Goal: Task Accomplishment & Management: Complete application form

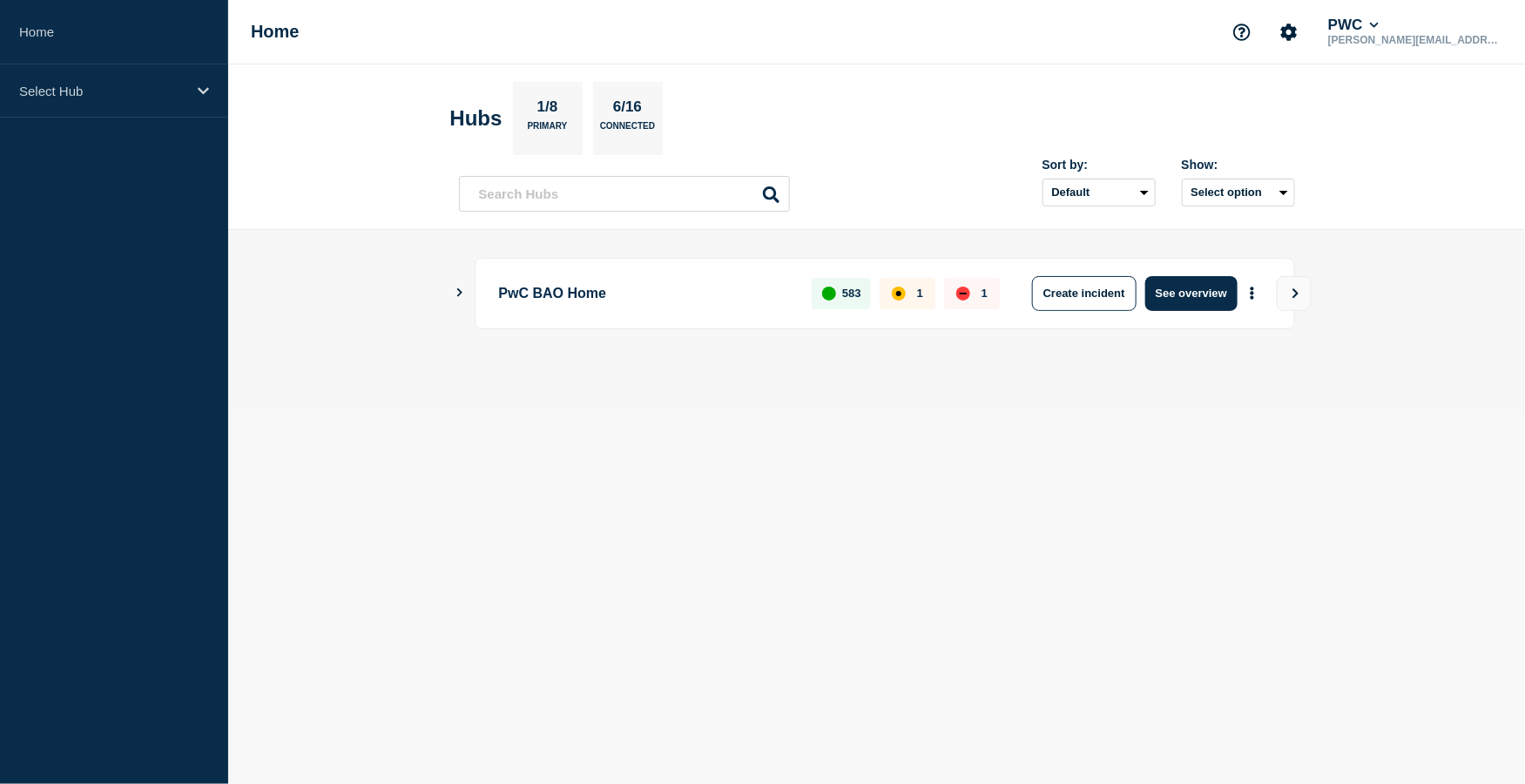
click at [462, 302] on div "PwC BAO Home 583 1 1 Create incident See overview" at bounding box center [877, 294] width 836 height 71
click at [461, 294] on icon "Show Connected Hubs" at bounding box center [460, 292] width 5 height 9
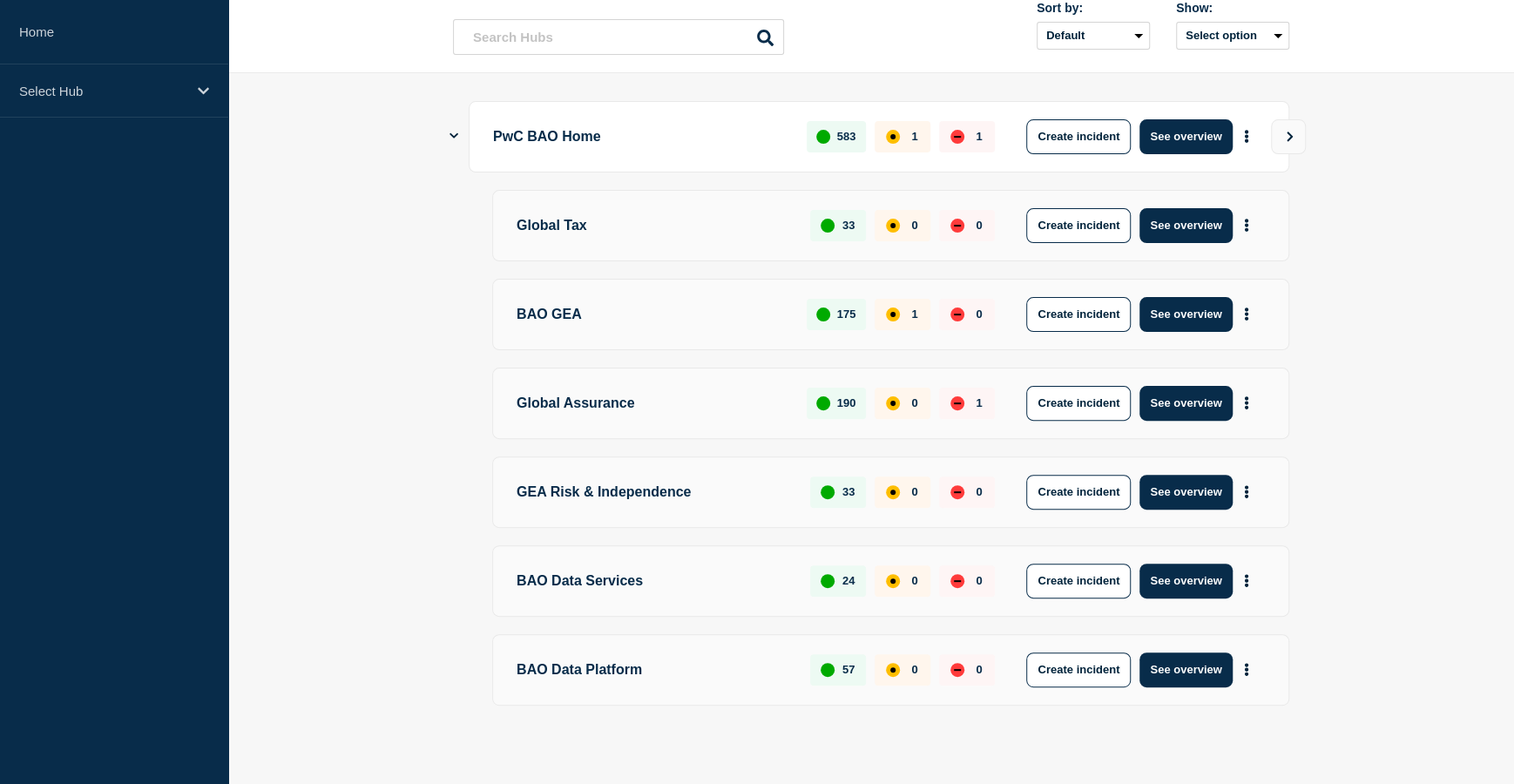
scroll to position [162, 0]
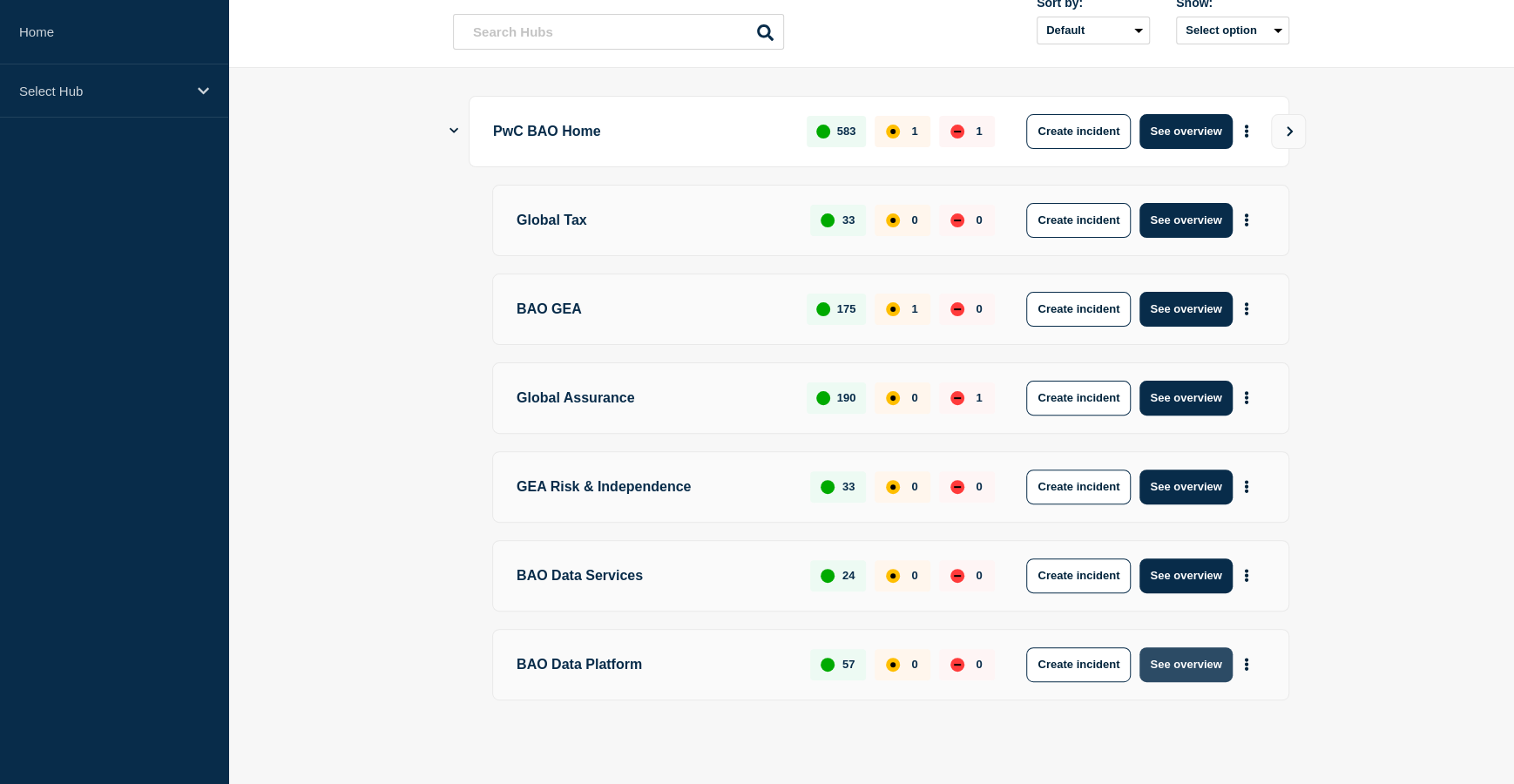
click at [1167, 657] on button "See overview" at bounding box center [1185, 664] width 92 height 35
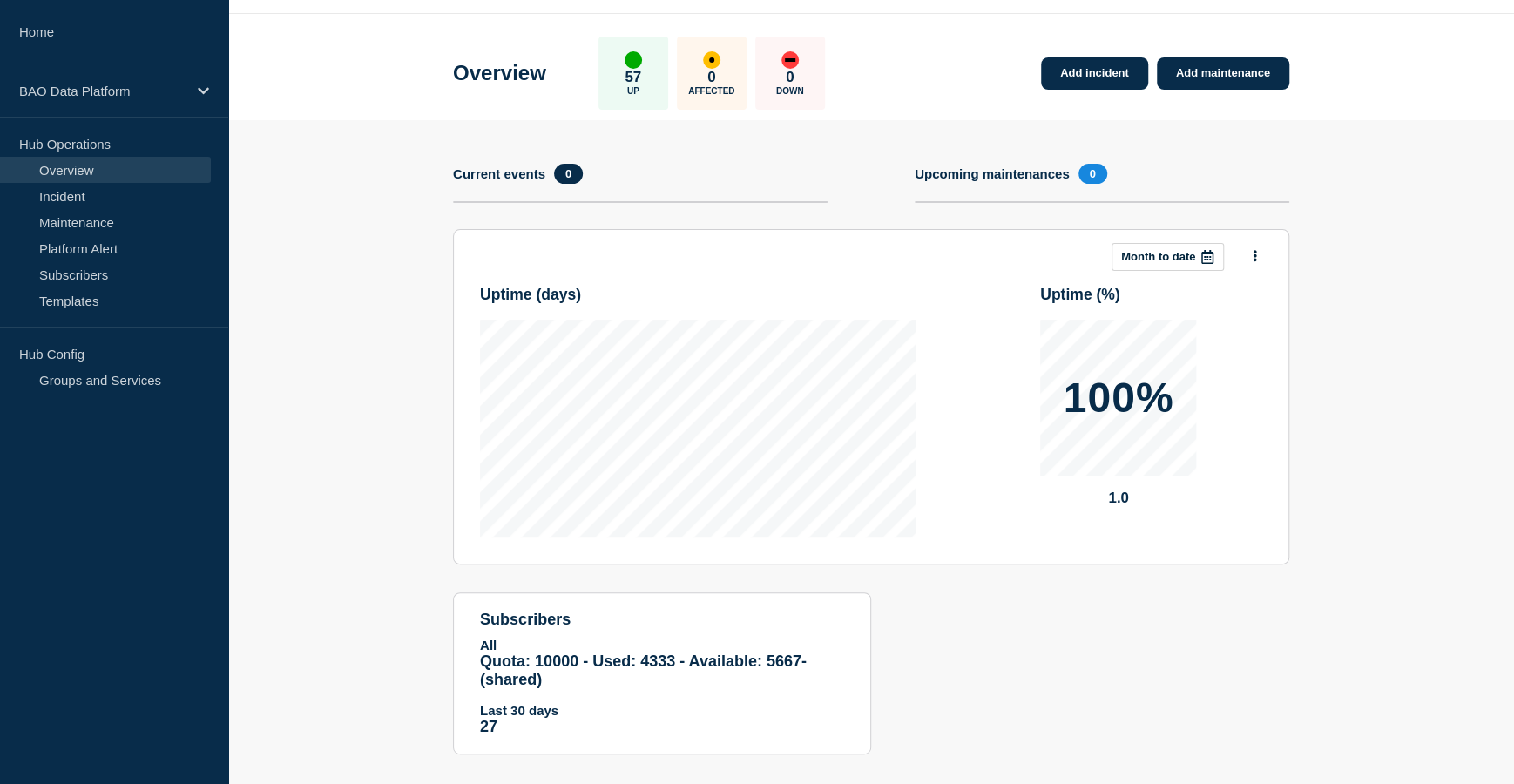
scroll to position [72, 0]
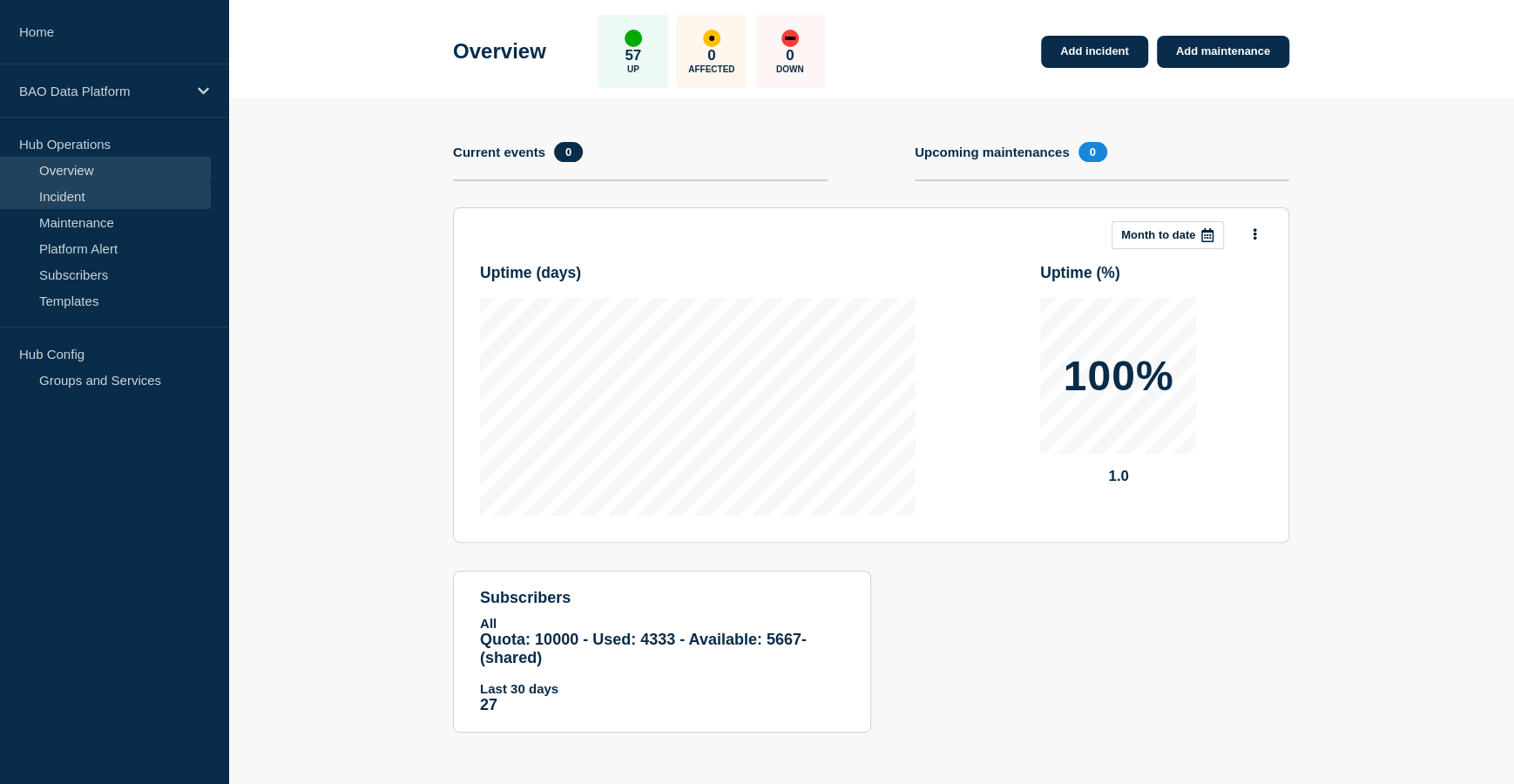
click at [129, 196] on link "Incident" at bounding box center [105, 196] width 210 height 26
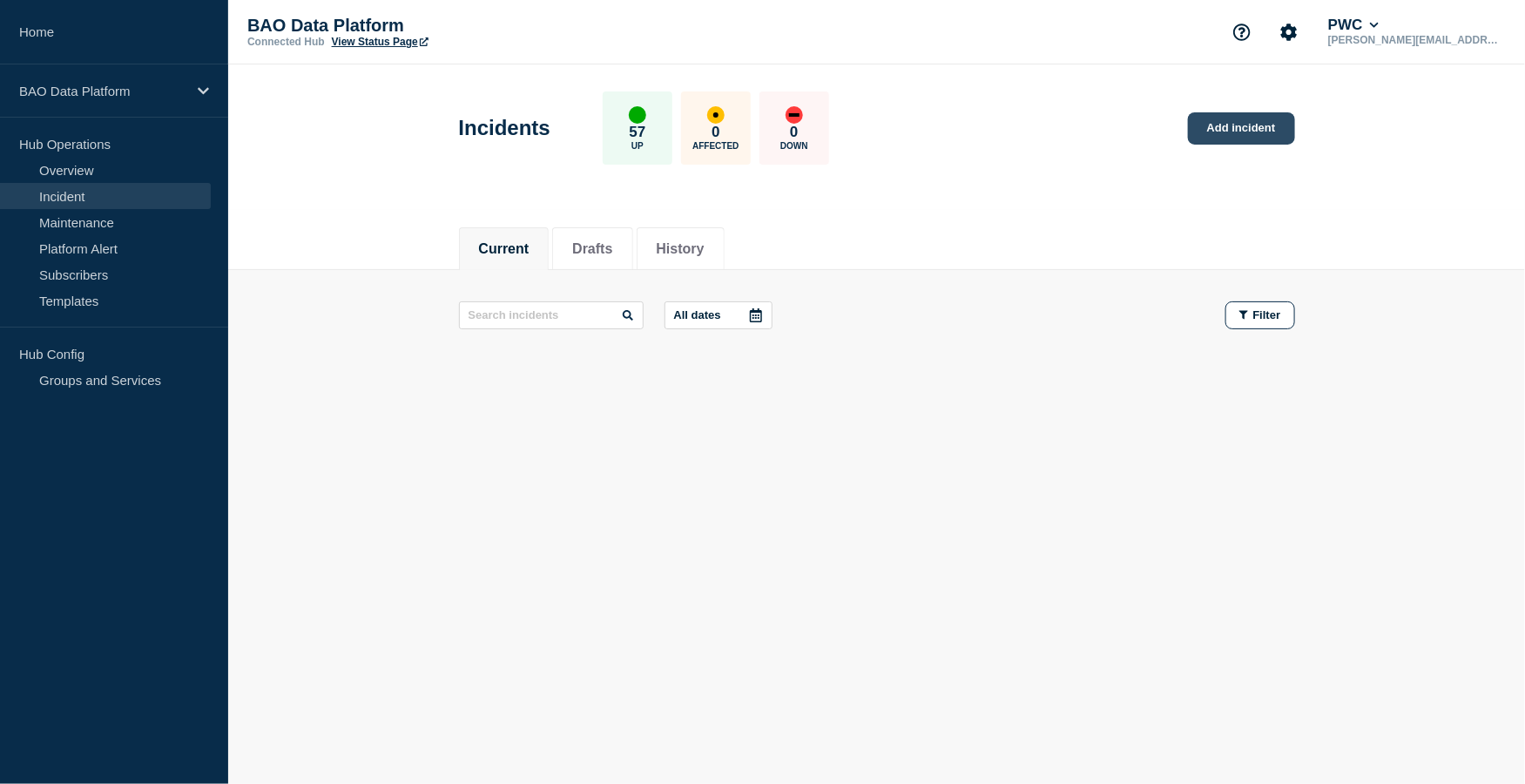
click at [1264, 137] on link "Add incident" at bounding box center [1242, 128] width 107 height 32
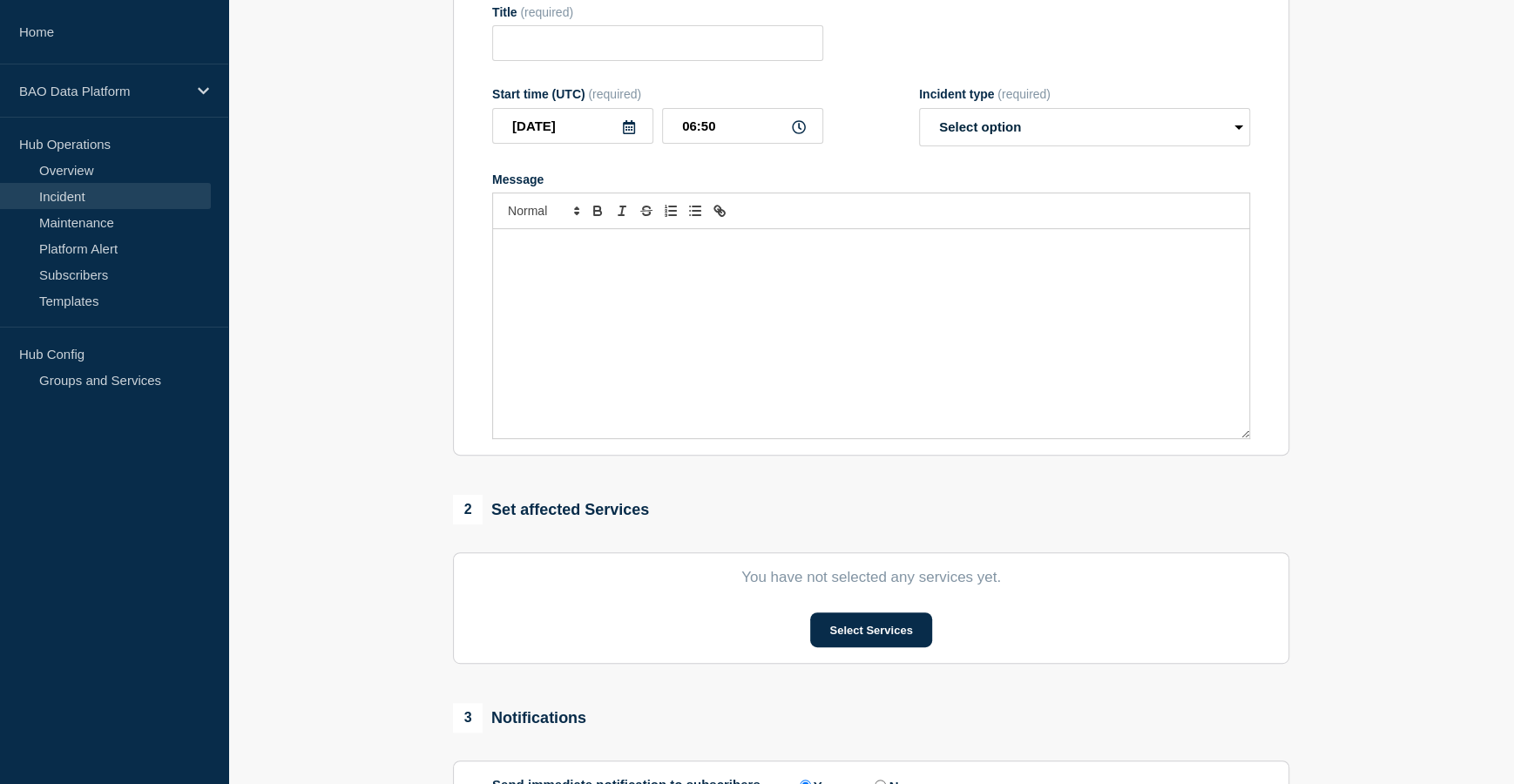
scroll to position [439, 0]
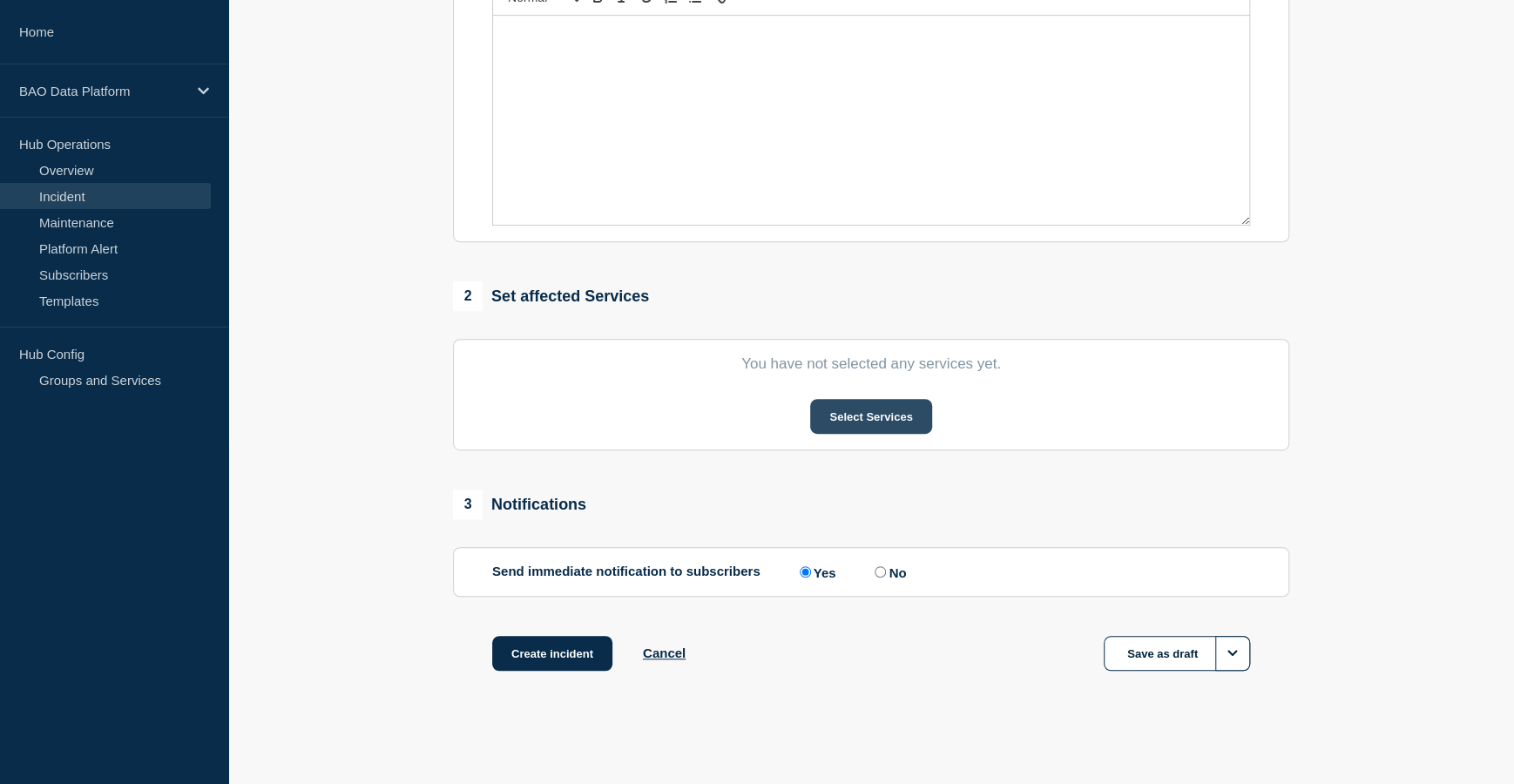
click at [873, 409] on button "Select Services" at bounding box center [871, 416] width 121 height 35
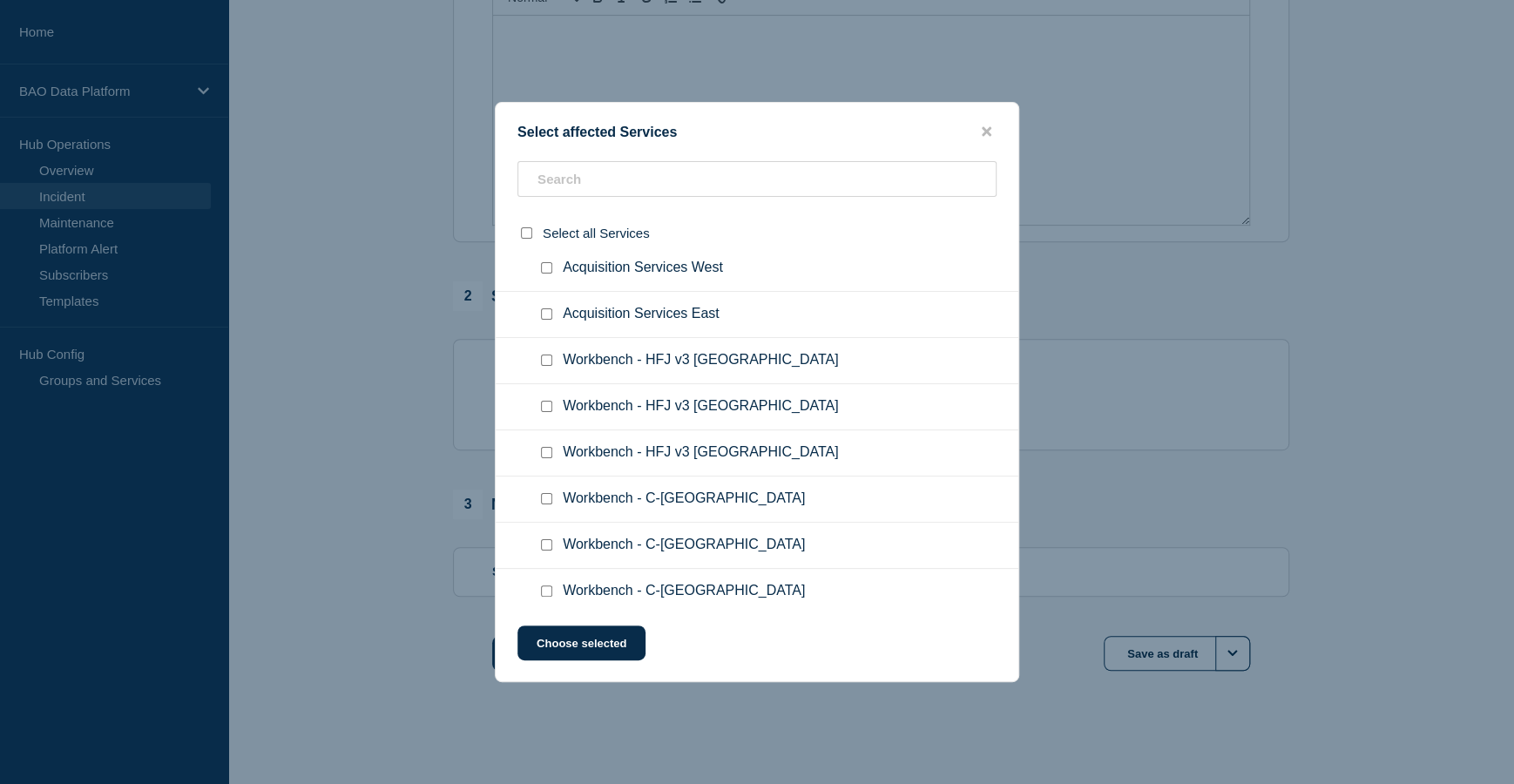
scroll to position [1266, 0]
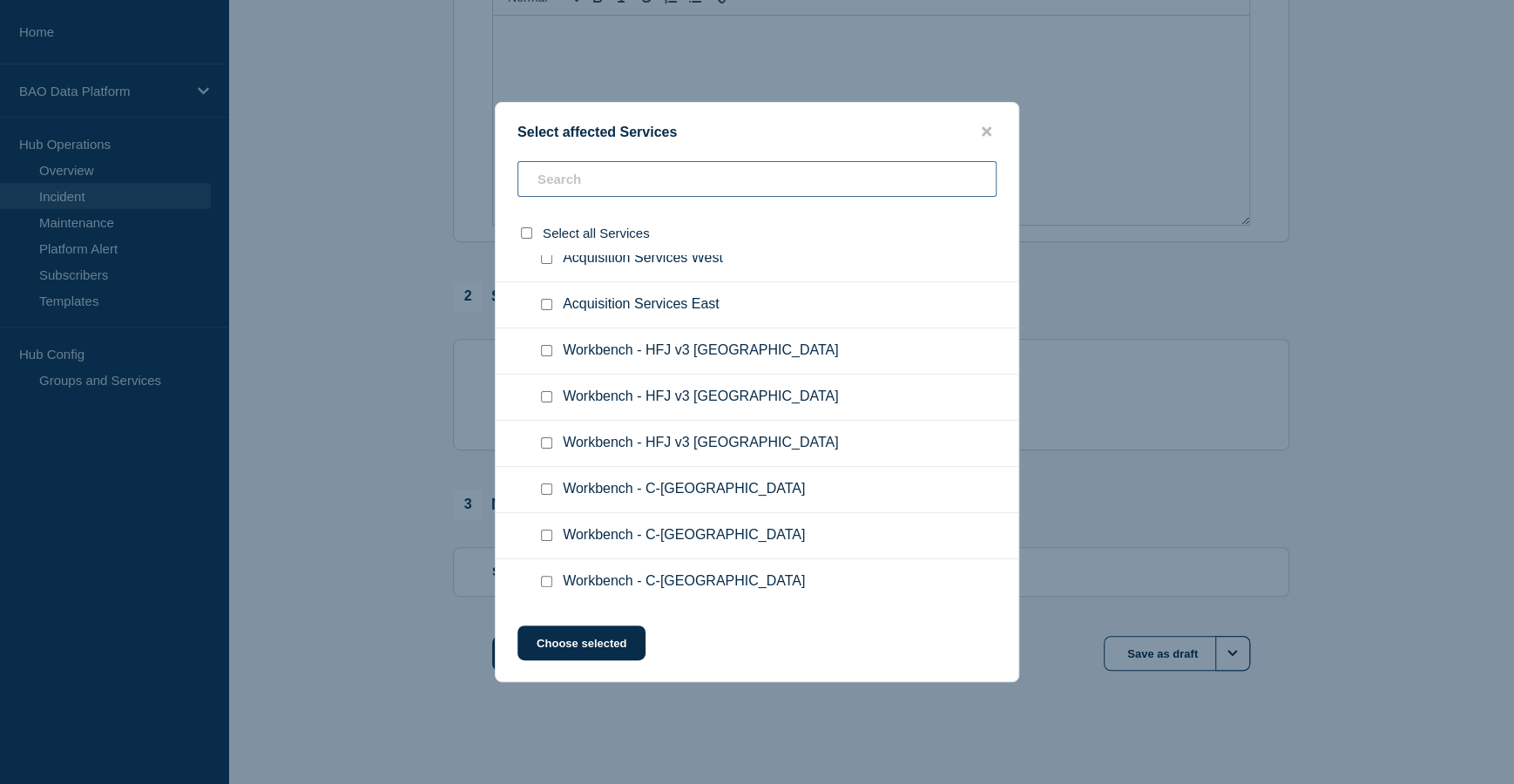
click at [834, 194] on input "text" at bounding box center [757, 179] width 480 height 36
type input "gc"
checkbox input "true"
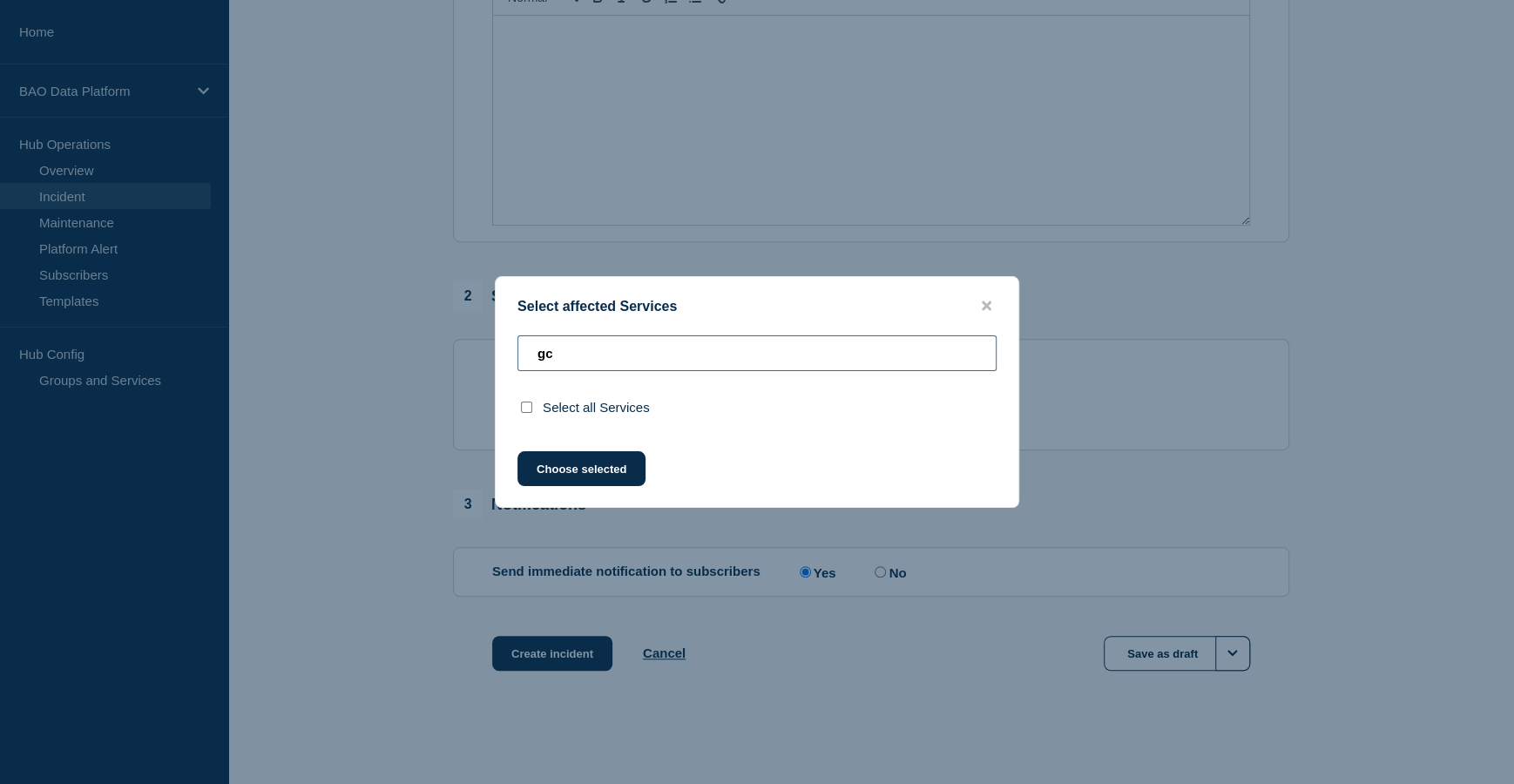
type input "g"
checkbox input "false"
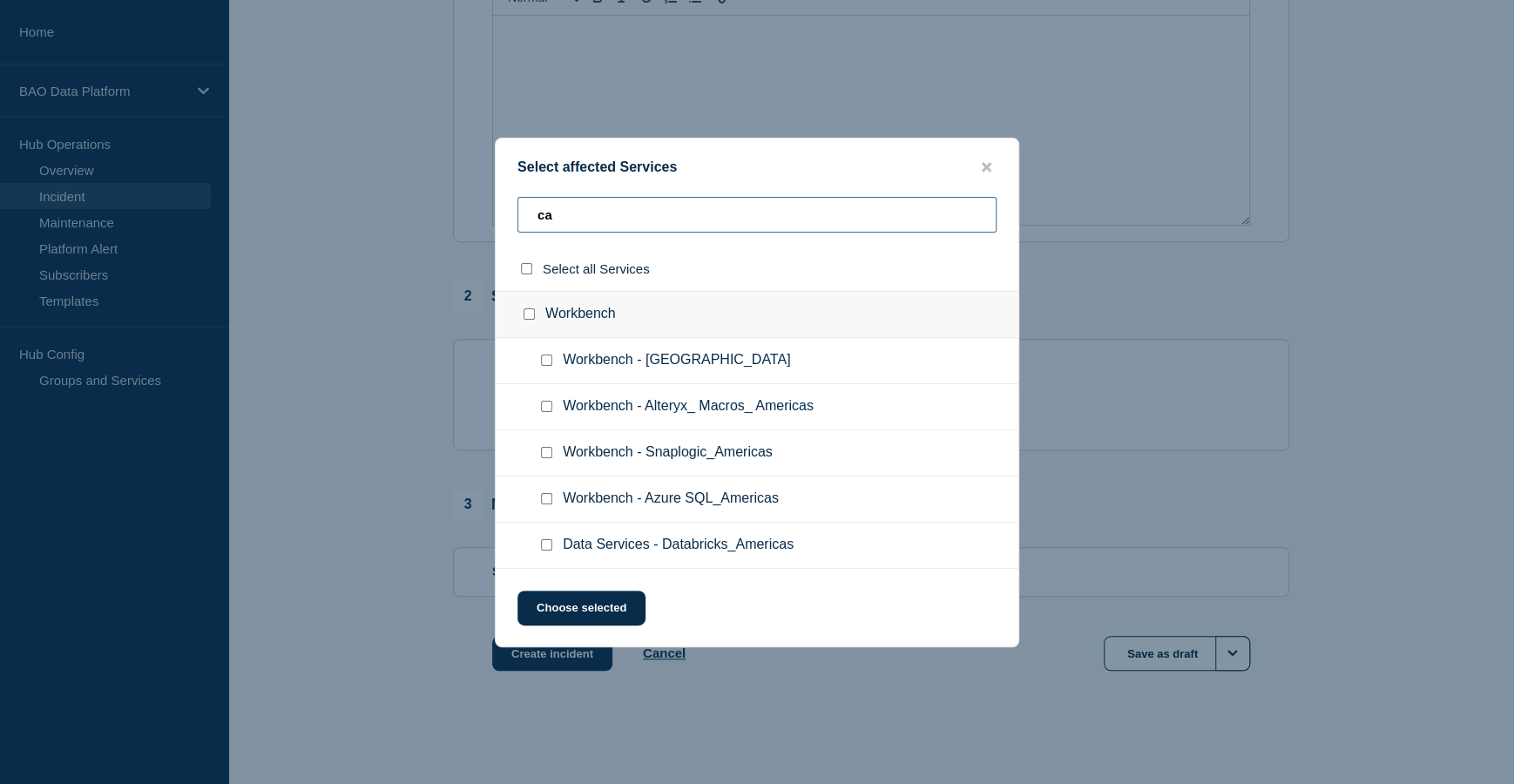
type input "c"
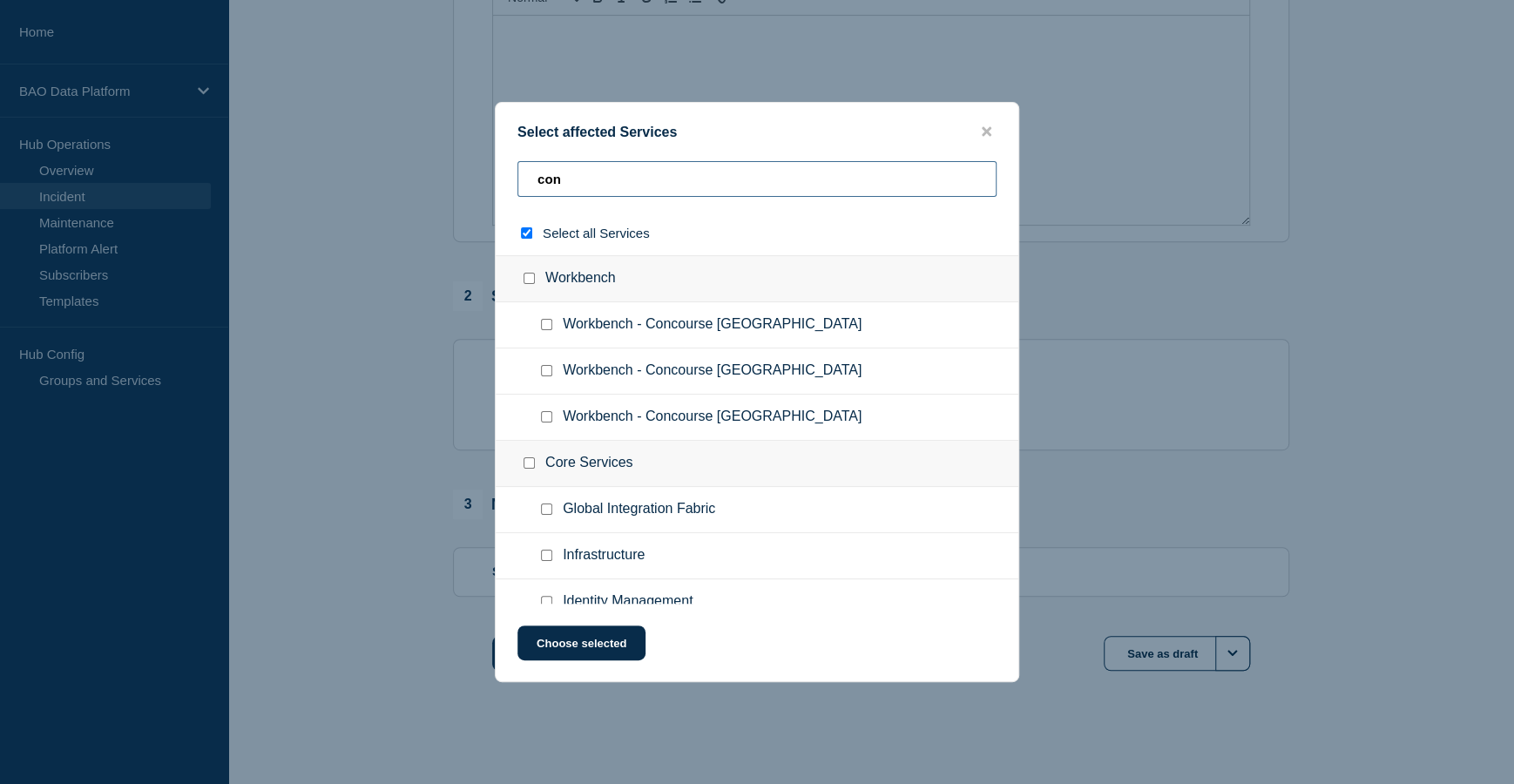
type input "cont"
checkbox input "true"
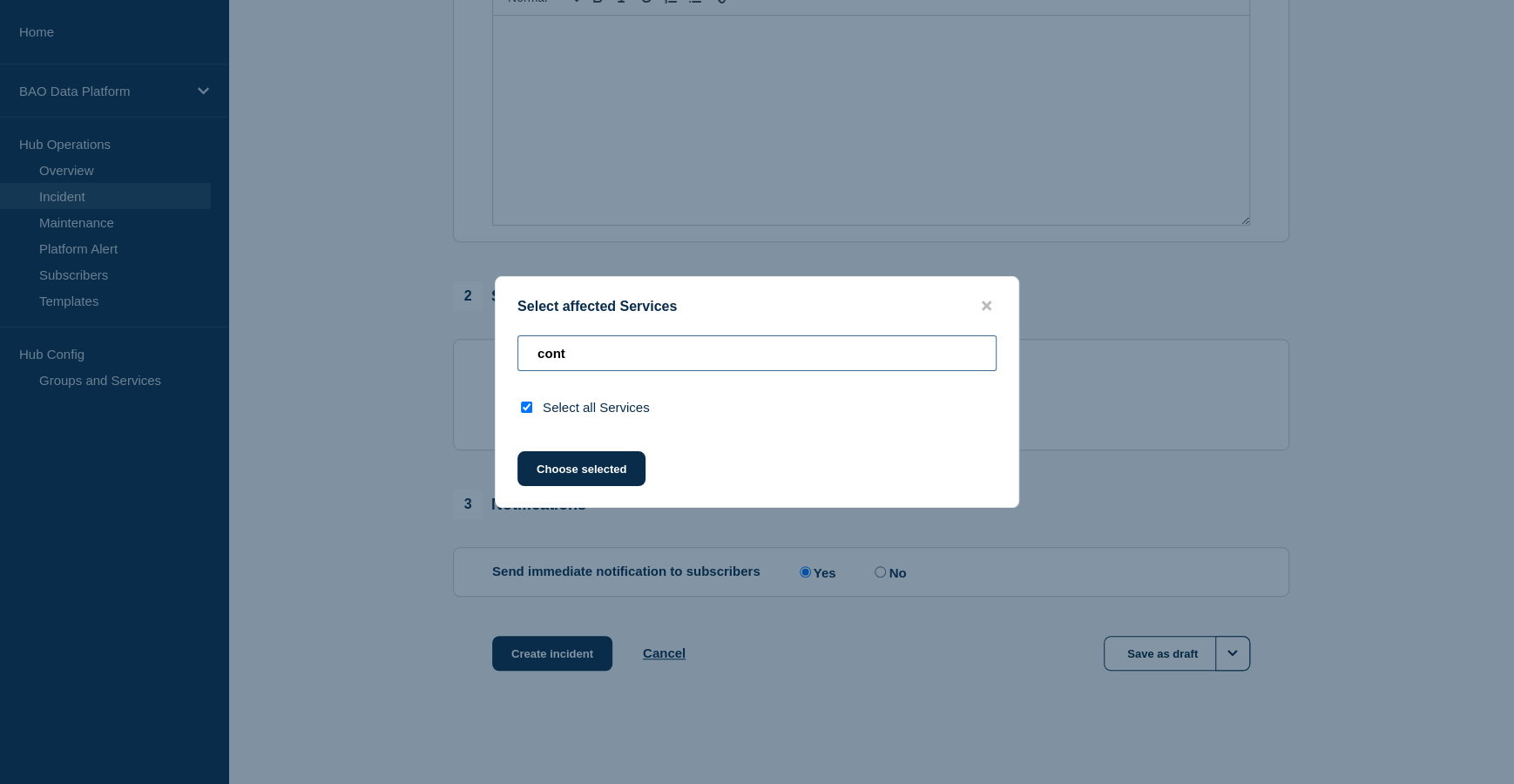
type input "con"
checkbox input "false"
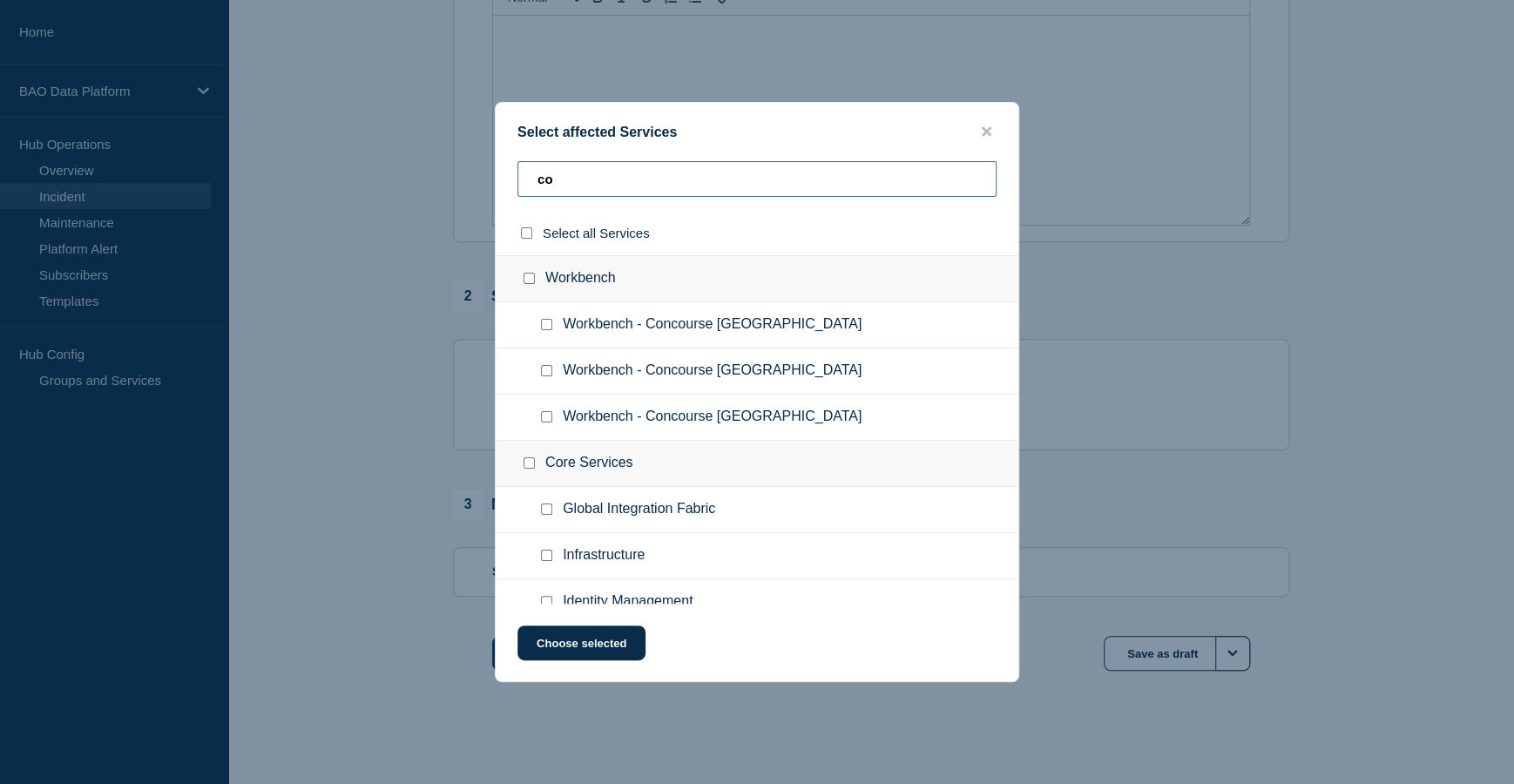
type input "c"
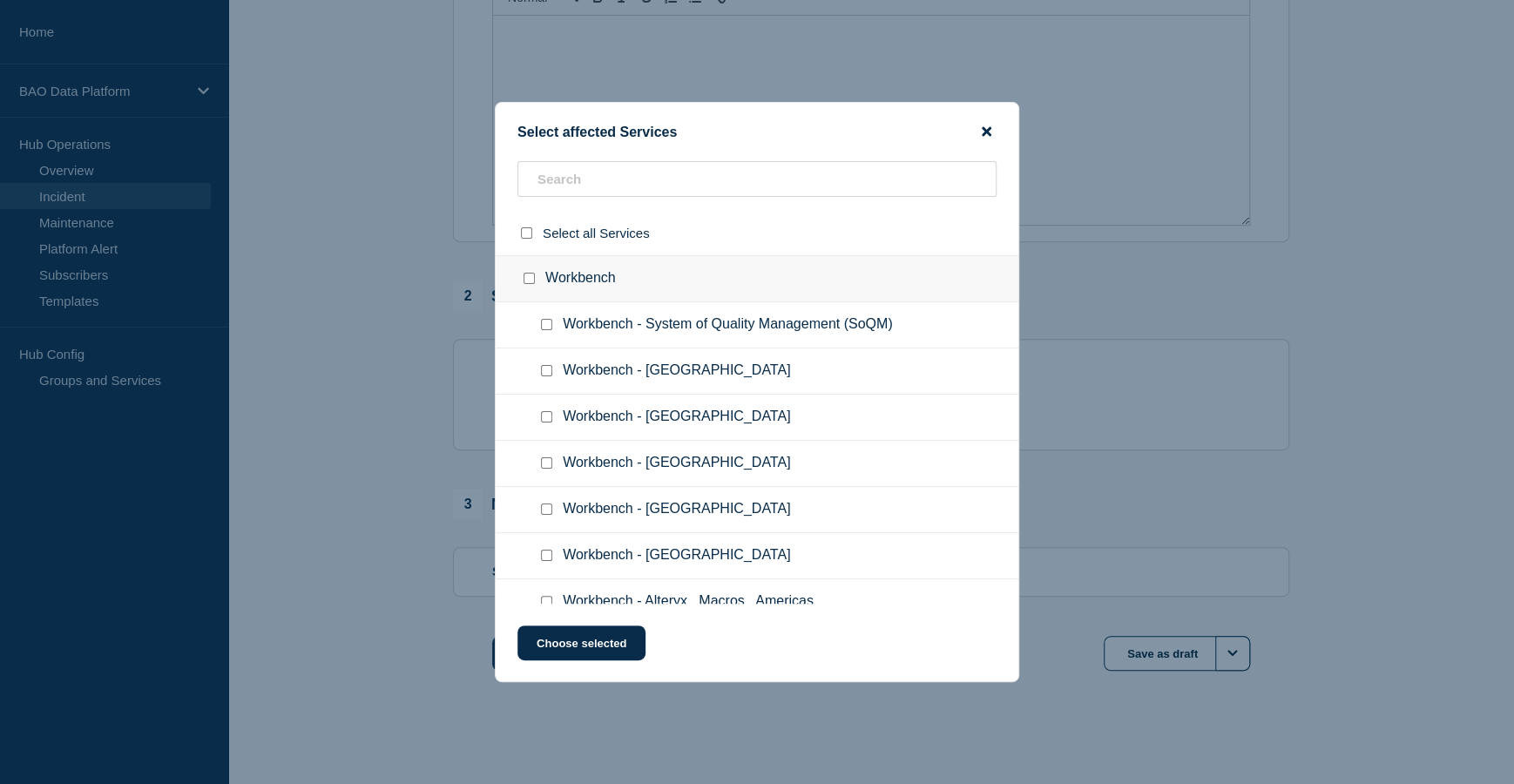
click at [984, 129] on icon "close button" at bounding box center [987, 132] width 10 height 10
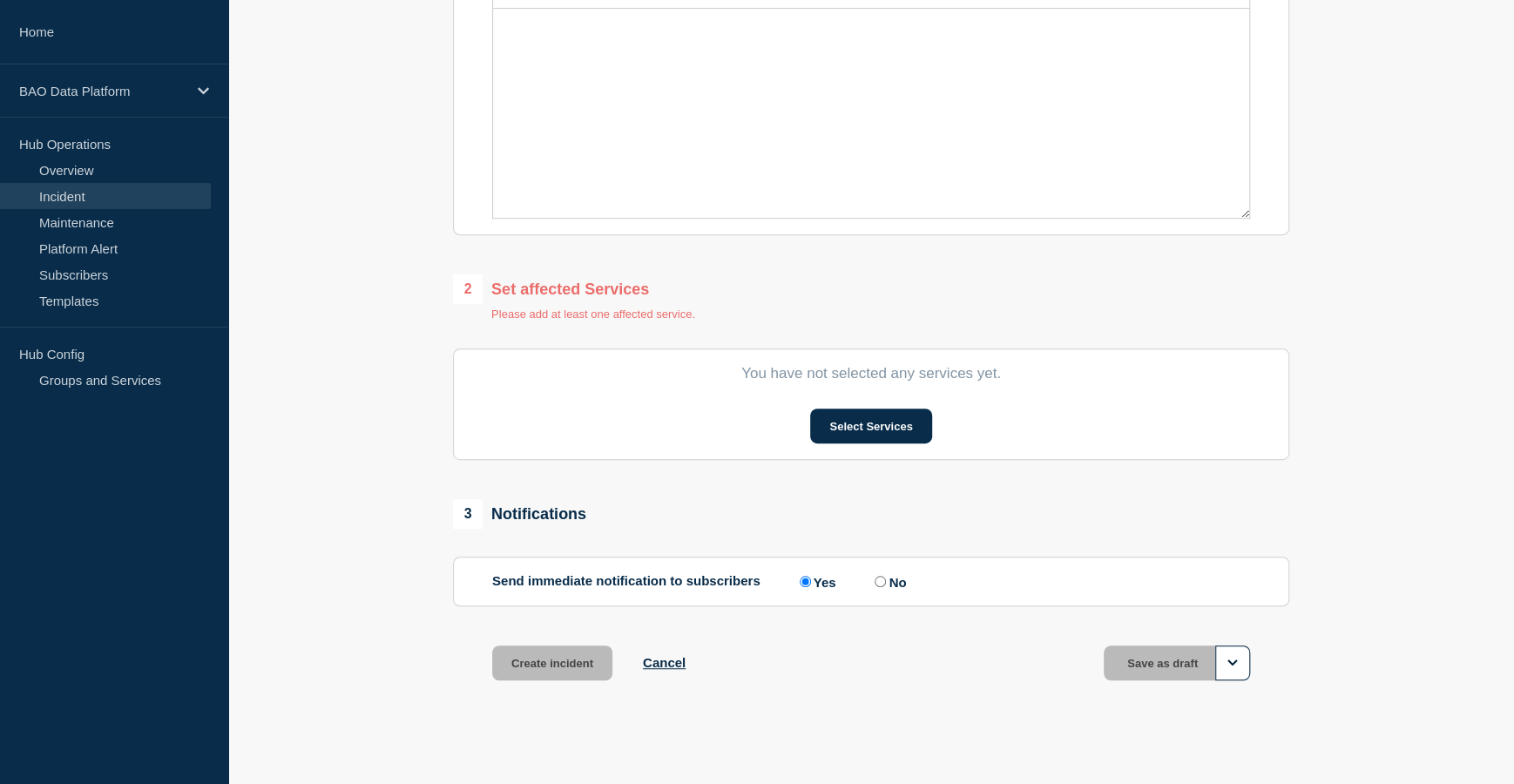
click at [1387, 244] on section "1 Provide details Title (required) Start time (UTC) (required) [DATE] 06:50 Inc…" at bounding box center [871, 217] width 1286 height 1013
click at [68, 30] on link "Home" at bounding box center [114, 32] width 228 height 65
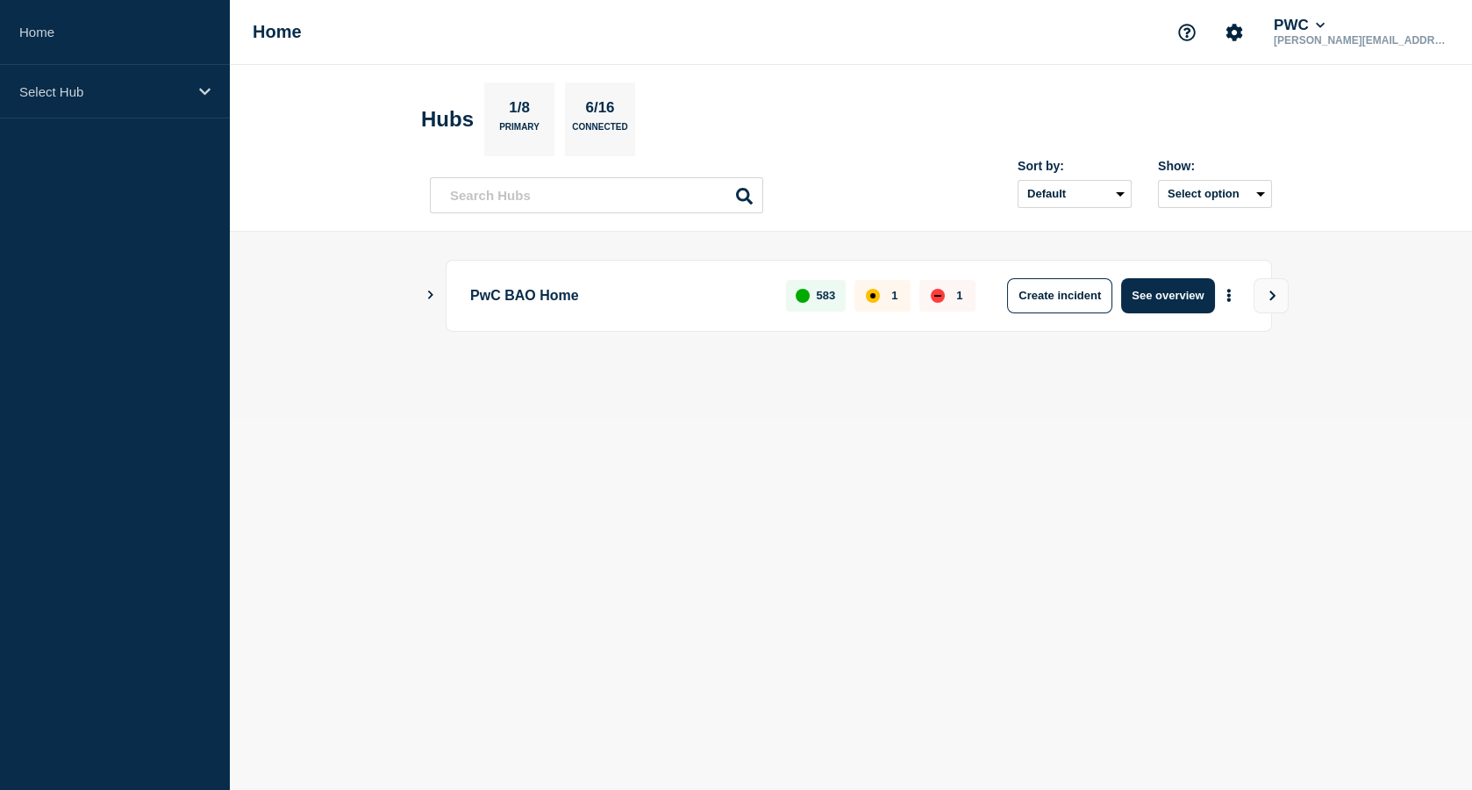
click at [427, 305] on main "PwC BAO Home 583 1 1 Create incident See overview" at bounding box center [851, 325] width 1242 height 187
click at [431, 294] on icon "Show Connected Hubs" at bounding box center [430, 294] width 5 height 9
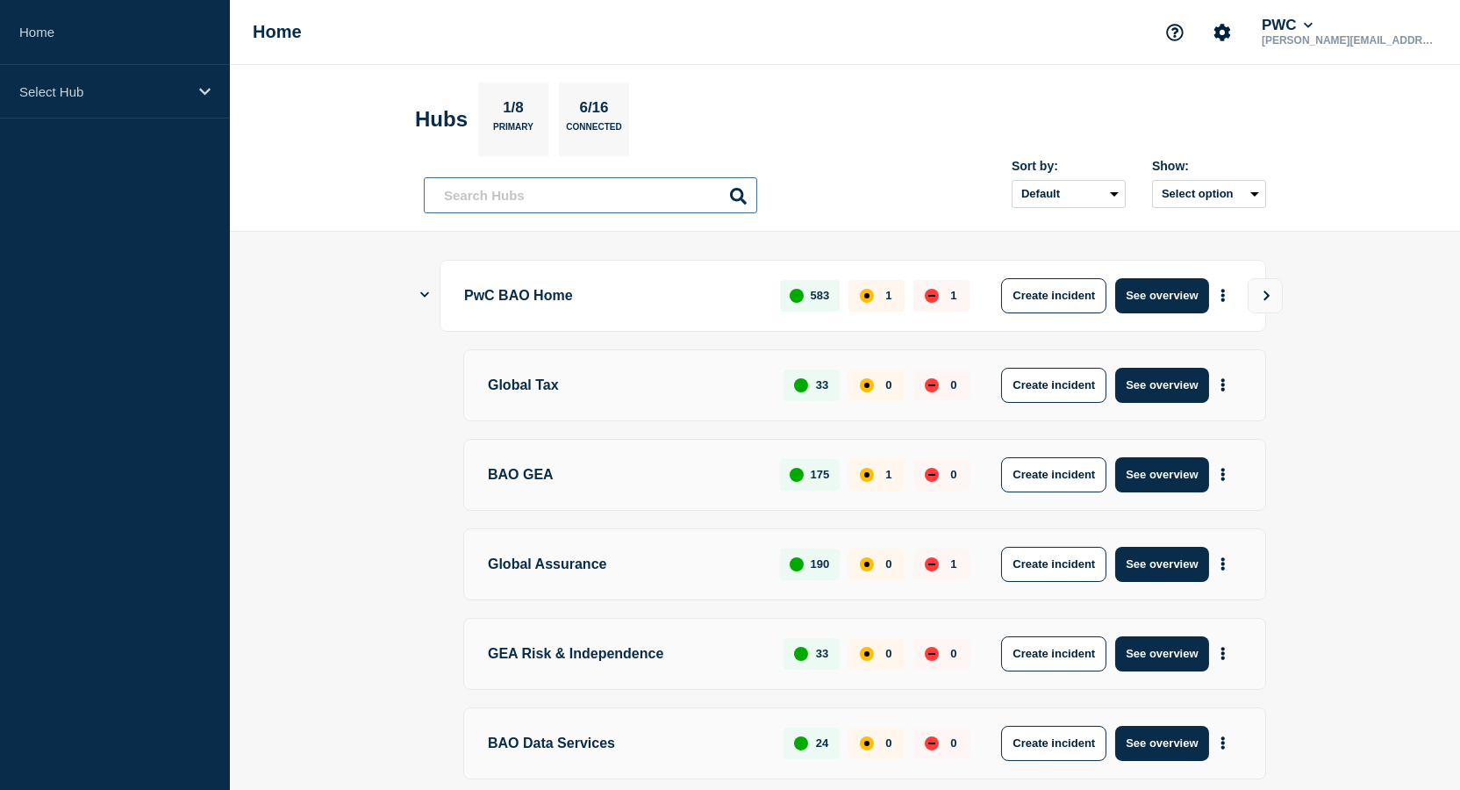
click at [525, 204] on input "text" at bounding box center [590, 195] width 333 height 36
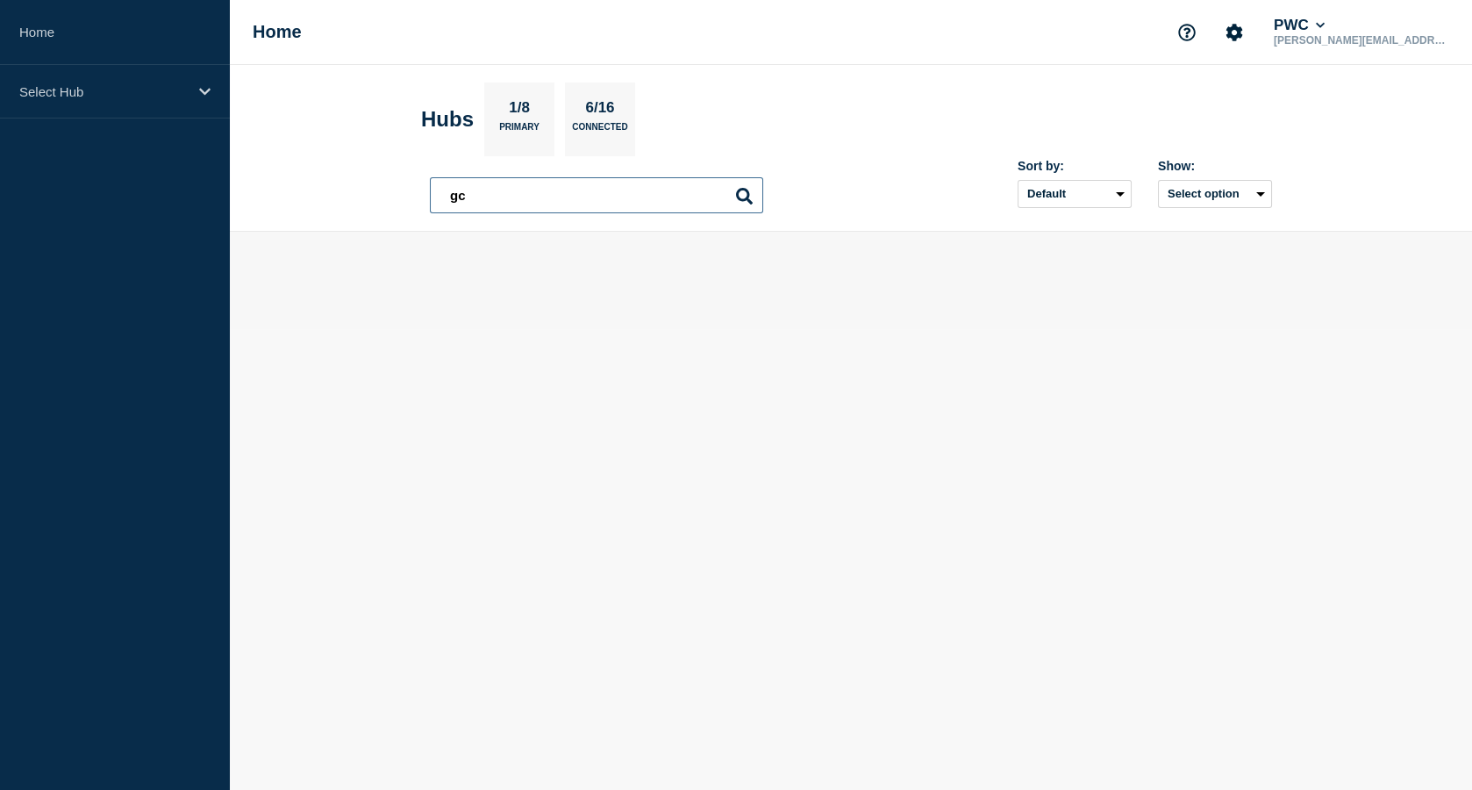
type input "g"
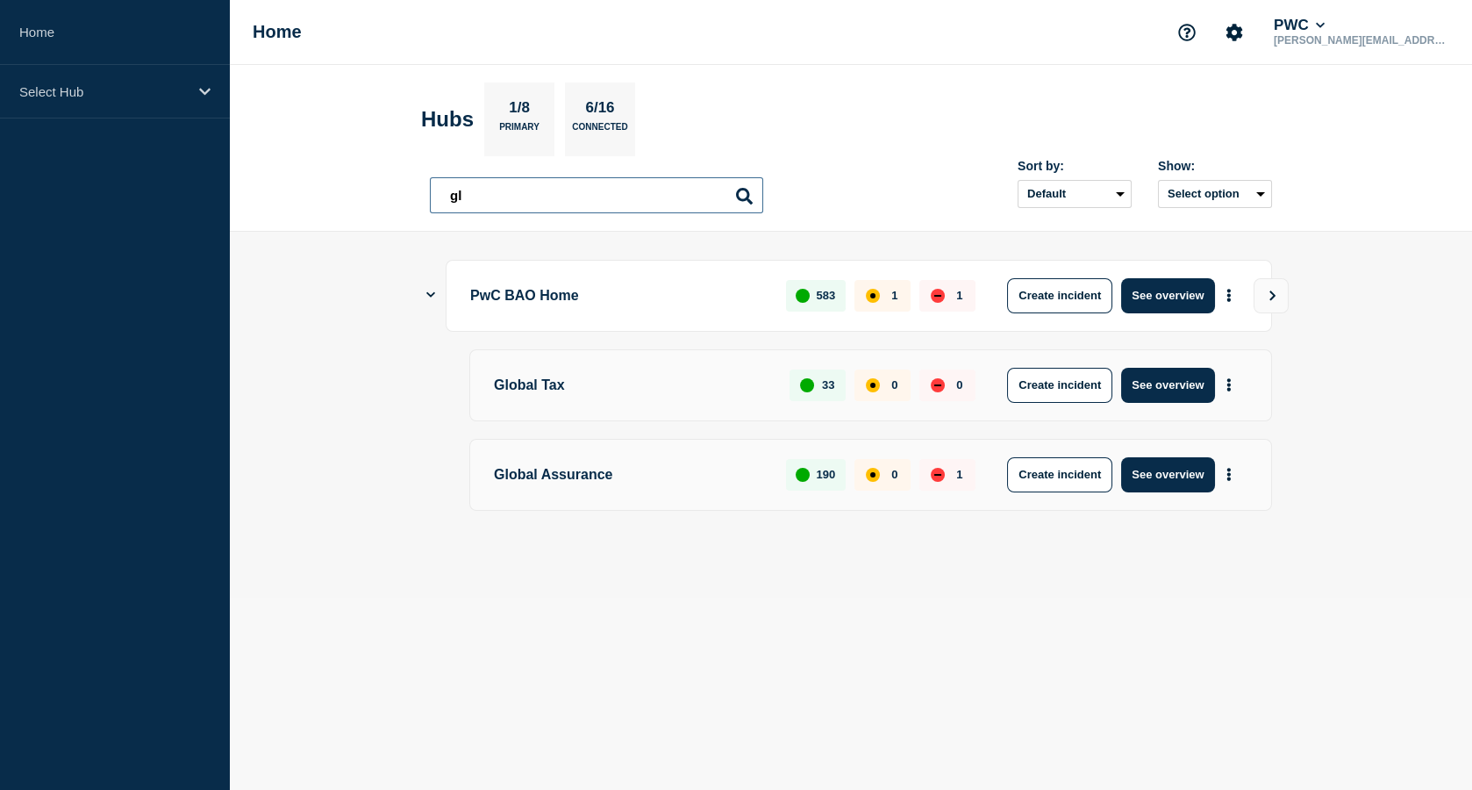
type input "g"
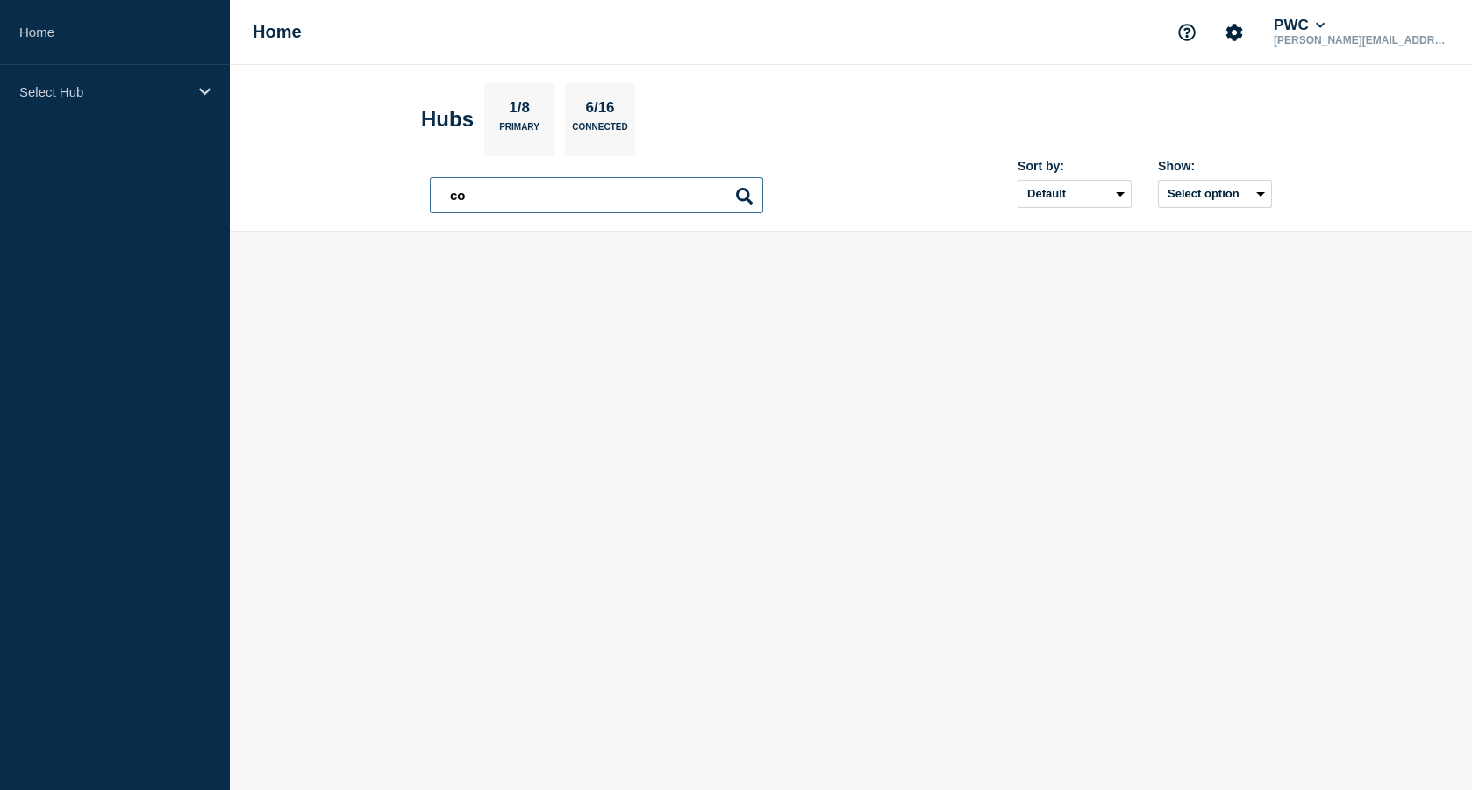
type input "c"
type input "g"
type input "c"
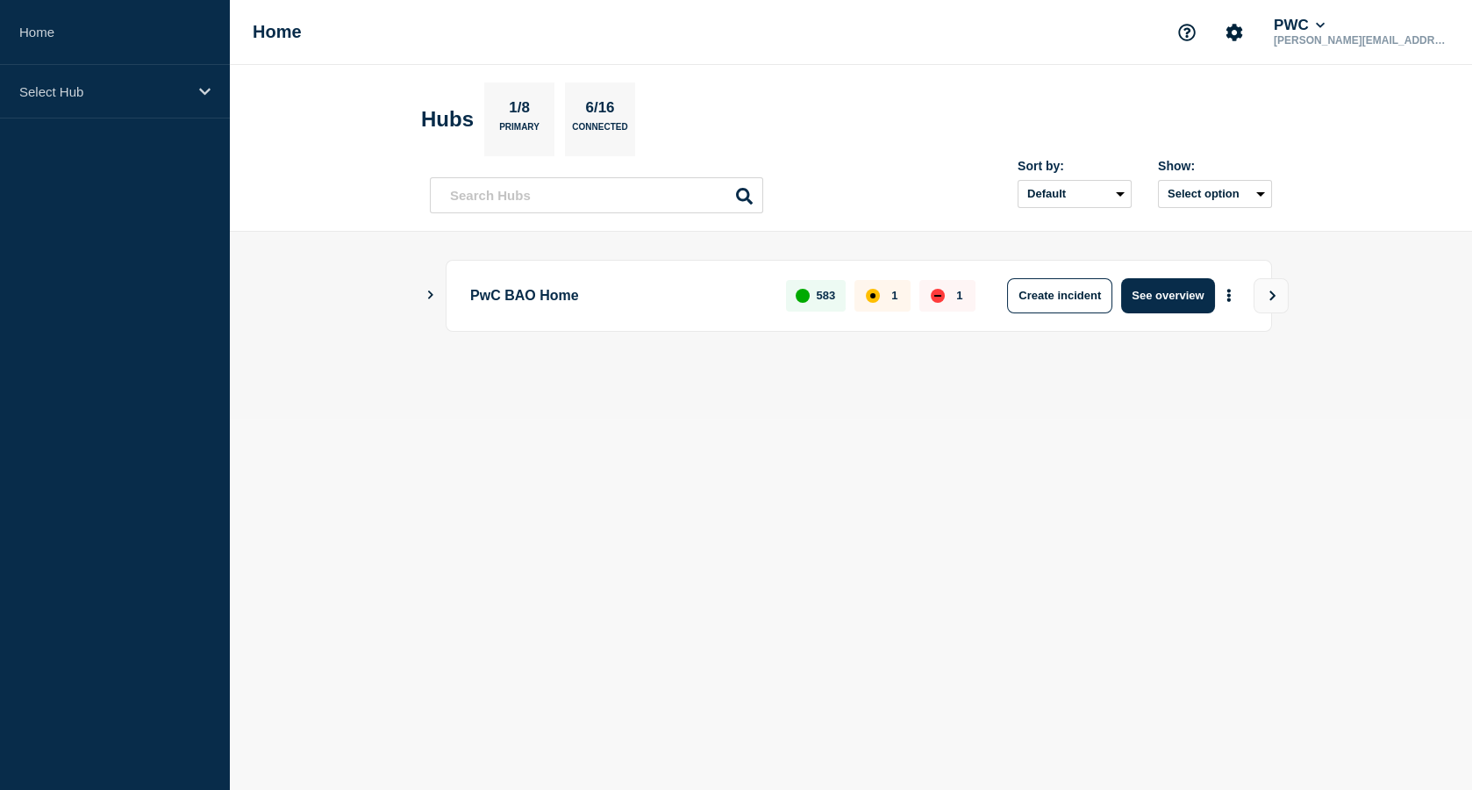
click at [435, 299] on div "PwC BAO Home 583 1 1 Create incident See overview" at bounding box center [851, 296] width 842 height 72
click at [433, 295] on icon "Show Connected Hubs" at bounding box center [430, 294] width 11 height 9
